Goal: Transaction & Acquisition: Book appointment/travel/reservation

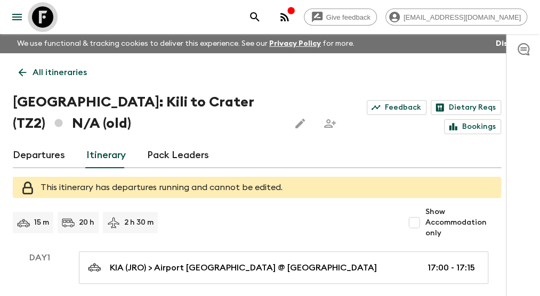
click at [45, 15] on icon at bounding box center [42, 16] width 21 height 21
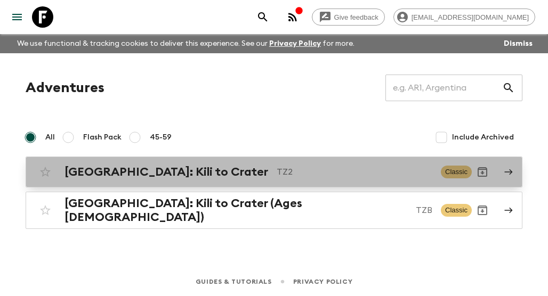
click at [159, 167] on h2 "[GEOGRAPHIC_DATA]: Kili to Crater" at bounding box center [167, 172] width 204 height 14
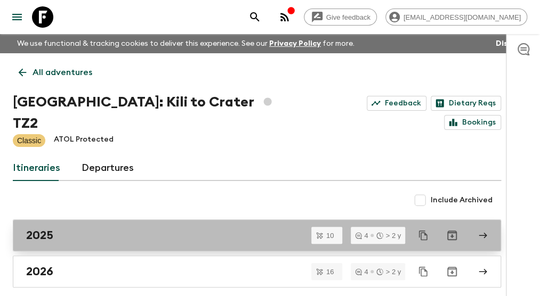
click at [55, 229] on div "2025" at bounding box center [246, 236] width 441 height 14
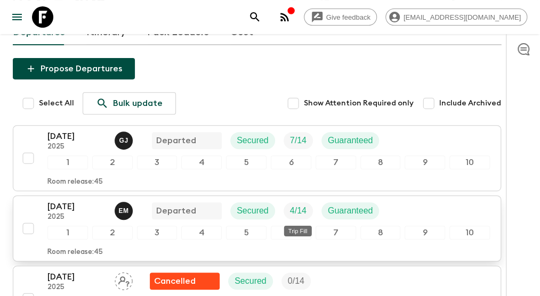
scroll to position [107, 0]
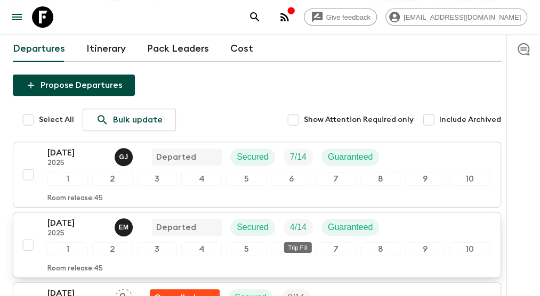
click at [293, 227] on p "4 / 14" at bounding box center [298, 227] width 17 height 13
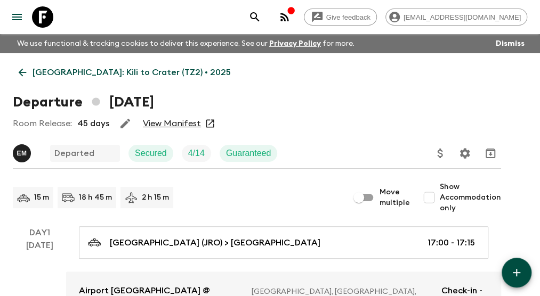
click at [166, 123] on link "View Manifest" at bounding box center [172, 123] width 58 height 11
